Goal: Find specific page/section: Find specific page/section

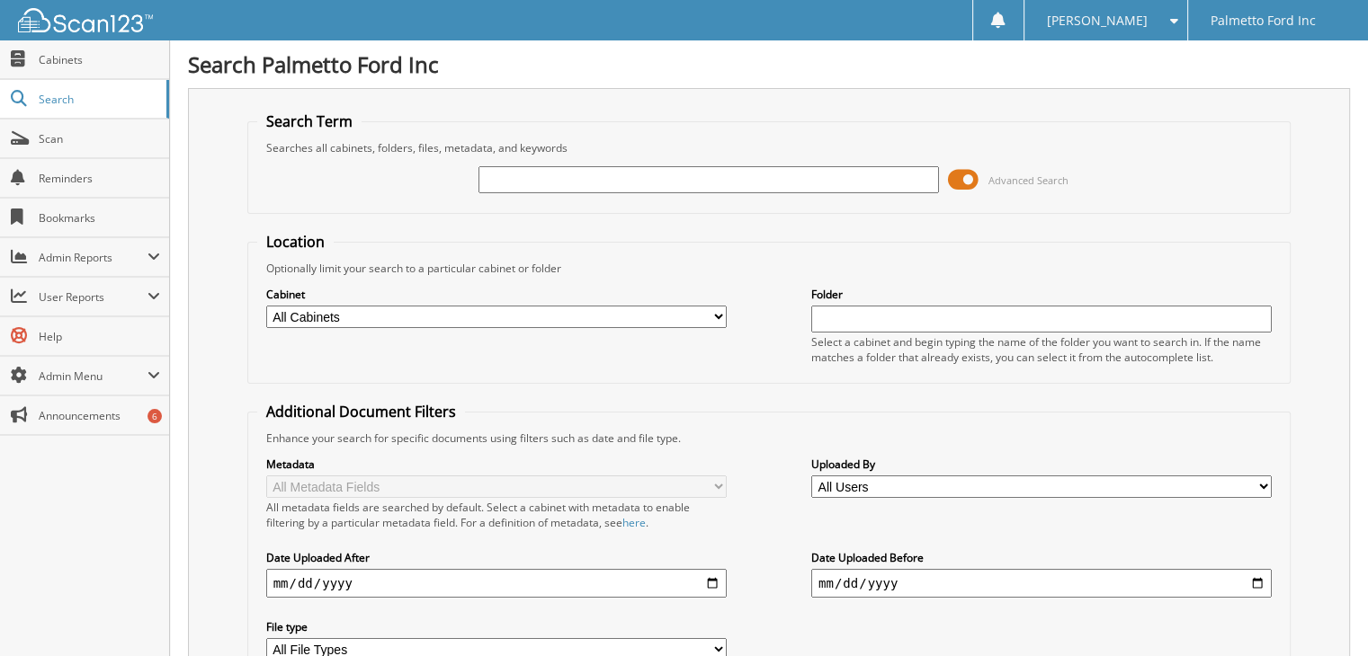
click at [560, 187] on input "text" at bounding box center [708, 179] width 460 height 27
click at [388, 309] on select "All Cabinets 2017 FORD DEALS 2018 FORD DEALS 2021 Accounts Payable 2021 BODY SH…" at bounding box center [496, 317] width 460 height 22
select select "17791"
click at [266, 306] on select "All Cabinets 2017 FORD DEALS 2018 FORD DEALS 2021 Accounts Payable 2021 BODY SH…" at bounding box center [496, 317] width 460 height 22
click at [515, 174] on input "text" at bounding box center [708, 179] width 460 height 27
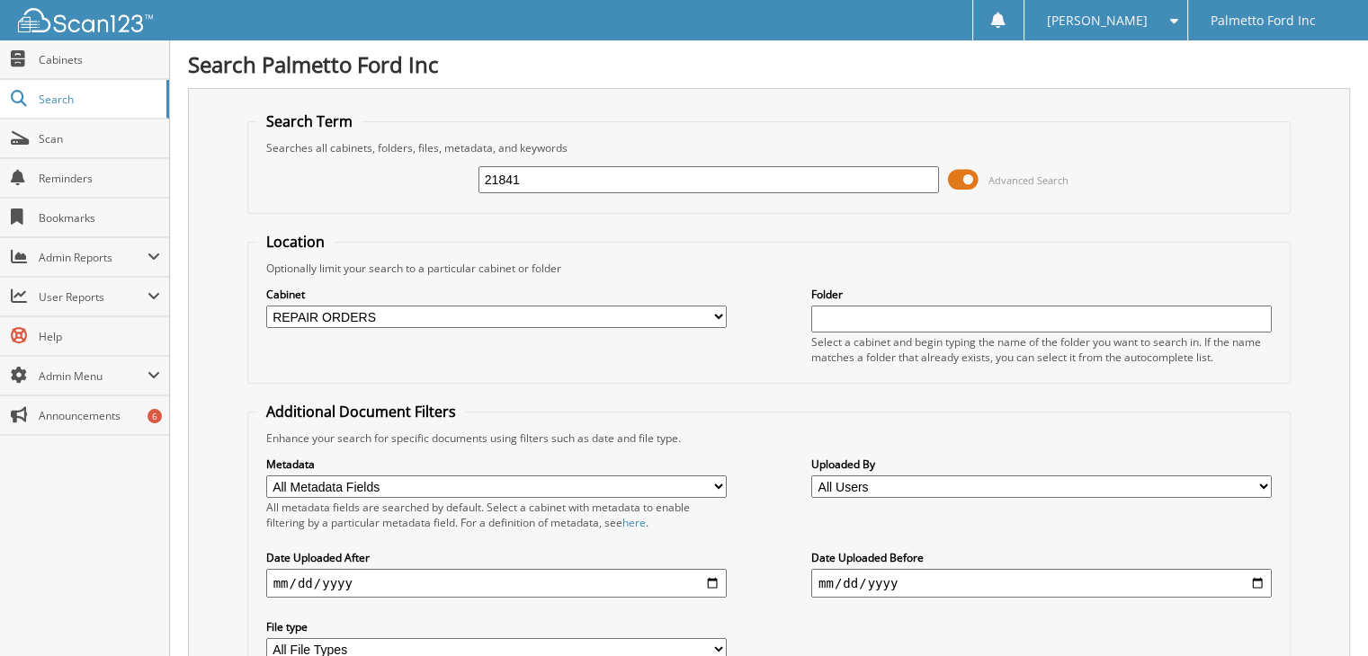
type input "21841"
click at [549, 181] on input "C21841" at bounding box center [708, 179] width 460 height 27
type input "C21841"
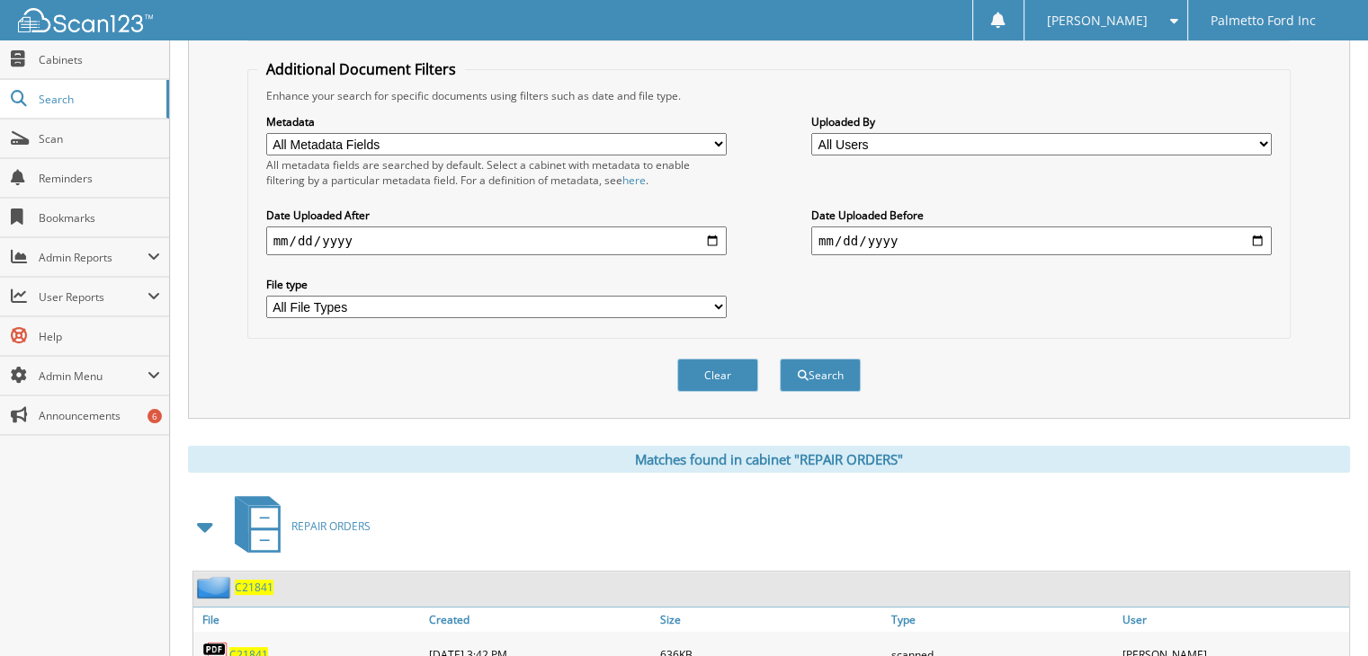
scroll to position [445, 0]
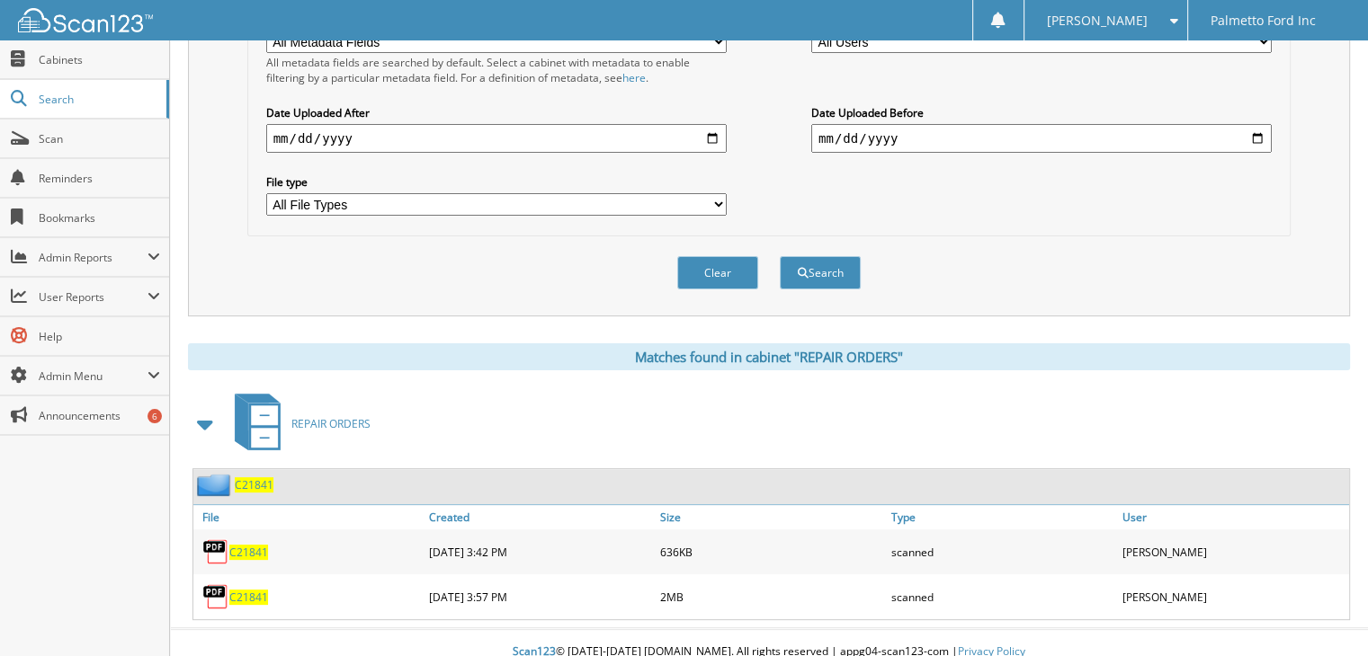
click at [250, 545] on span "C21841" at bounding box center [248, 552] width 39 height 15
click at [248, 590] on span "C21841" at bounding box center [248, 597] width 39 height 15
